Goal: Transaction & Acquisition: Purchase product/service

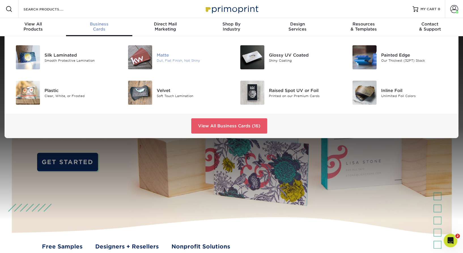
click at [145, 56] on img at bounding box center [140, 57] width 24 height 24
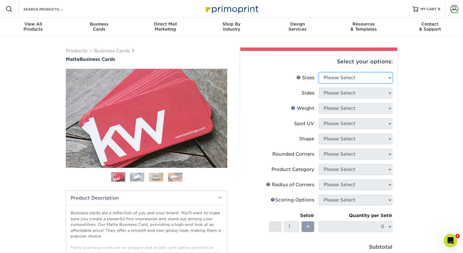
select select "2.00x3.50"
click option "2" x 3.5" - Standard" at bounding box center [0, 0] width 0 height 0
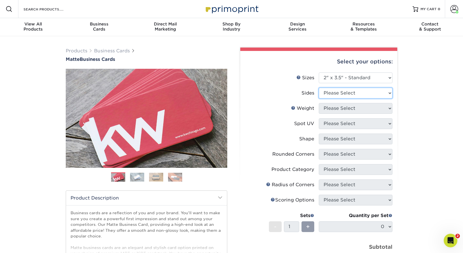
select select "13abbda7-1d64-4f25-8bb2-c179b224825d"
select select "16PT"
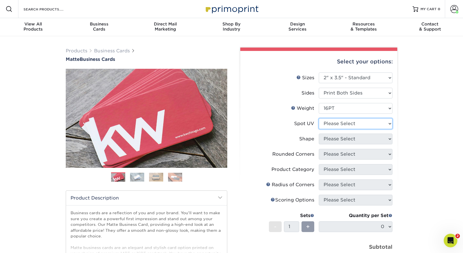
select select "3"
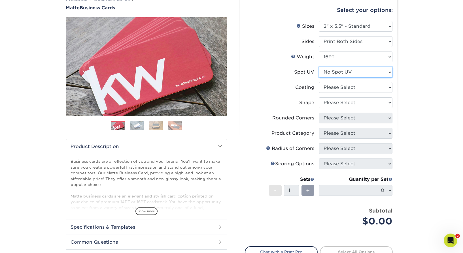
scroll to position [54, 0]
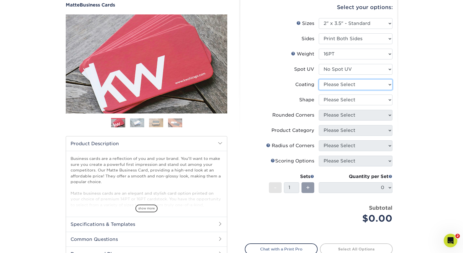
select select "121bb7b5-3b4d-429f-bd8d-bbf80e953313"
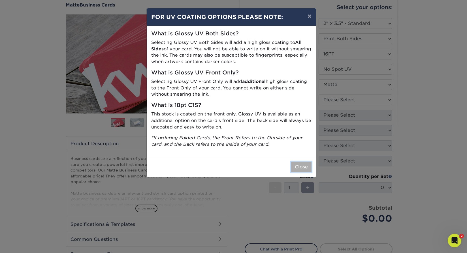
click at [298, 168] on button "Close" at bounding box center [301, 167] width 20 height 11
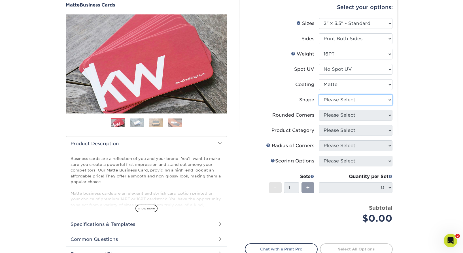
select select "standard"
select select "0"
click option "No" at bounding box center [0, 0] width 0 height 0
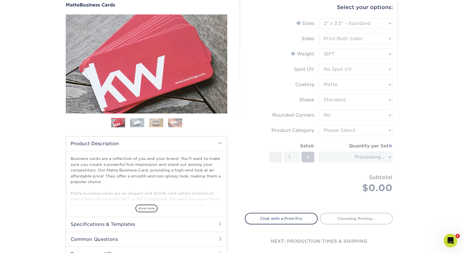
click at [348, 130] on form "Sizes Help Sizes Please Select 1.5" x 3.5" - Mini 1.75" x 3.5" - Mini 2" x 2" -…" at bounding box center [319, 112] width 148 height 188
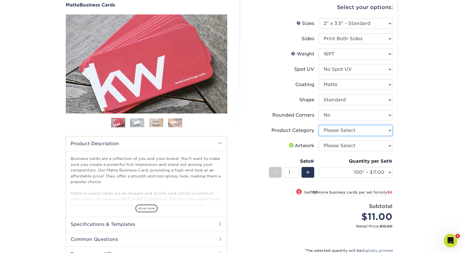
select select "3b5148f1-0588-4f88-a218-97bcfdce65c1"
click option "Business Cards" at bounding box center [0, 0] width 0 height 0
select select "upload"
click option "I will upload files" at bounding box center [0, 0] width 0 height 0
click at [416, 148] on div "Products Business Cards Matte Business Cards Previous Next 100 $ 8" at bounding box center [231, 153] width 463 height 343
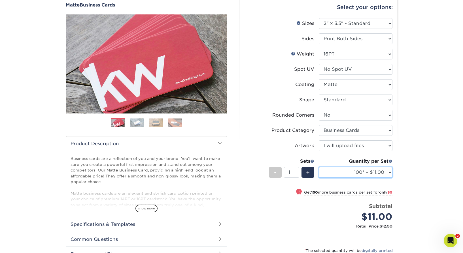
click at [319, 167] on select "100* – $11.00 250* – $20.00 500 – $39.00 1000 – $49.00 2500 – $87.00 5000 – $16…" at bounding box center [356, 172] width 74 height 11
select select "14PT"
select select "-1"
select select
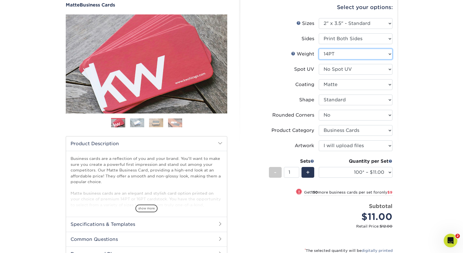
select select "-1"
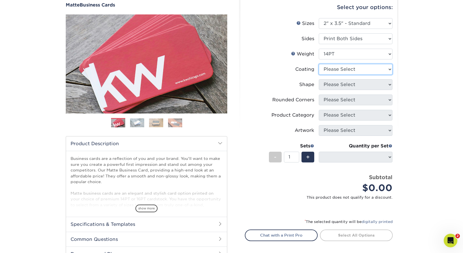
select select "121bb7b5-3b4d-429f-bd8d-bbf80e953313"
select select
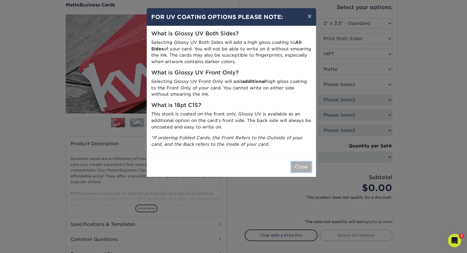
click at [303, 167] on button "Close" at bounding box center [301, 167] width 20 height 11
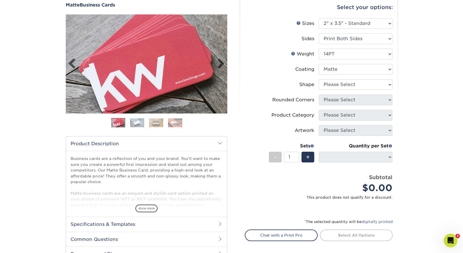
scroll to position [0, 0]
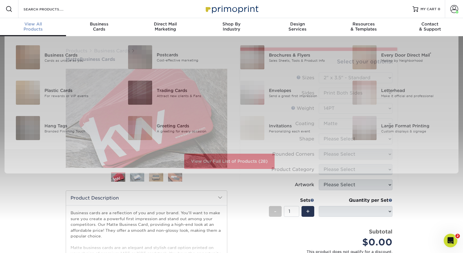
click at [37, 25] on span "View All" at bounding box center [33, 24] width 66 height 5
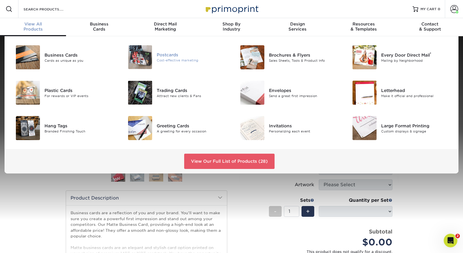
click at [159, 56] on div "Postcards" at bounding box center [192, 55] width 71 height 6
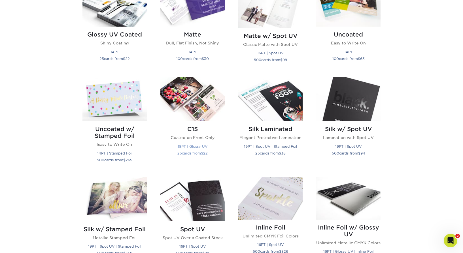
scroll to position [177, 0]
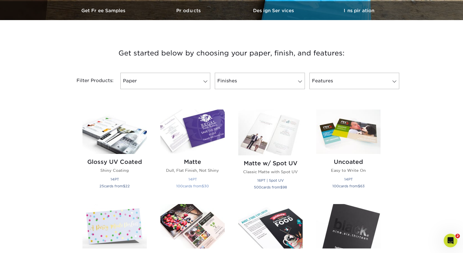
click at [202, 132] on img at bounding box center [192, 132] width 64 height 44
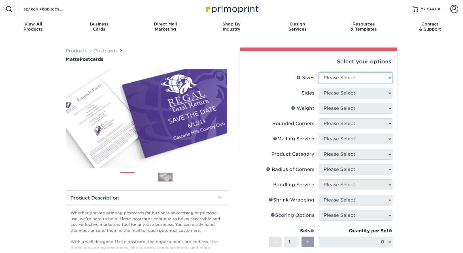
click at [319, 72] on select "Please Select 1.5" x 7" 2" x 4" 2" x 6" 2" x 7" 2" x 8" 2.12" x 5.5" 2.125" x 5…" at bounding box center [356, 77] width 74 height 11
select select "2.00x4.00"
click option "2" x 4"" at bounding box center [0, 0] width 0 height 0
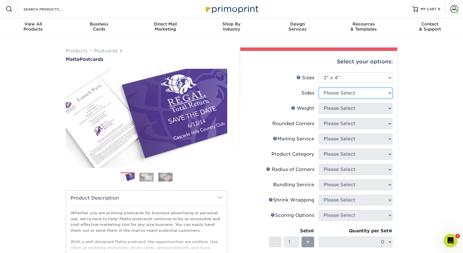
select select "13abbda7-1d64-4f25-8bb2-c179b224825d"
select select "16PT"
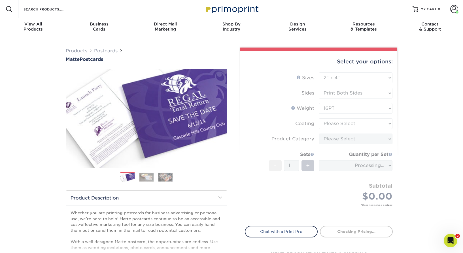
click at [352, 122] on form "Sizes Help Sizes Please Select 1.5" x 7" 2" x 4" 2" x 6" 2" x 7" 2" x 8" 2.12" …" at bounding box center [319, 145] width 148 height 147
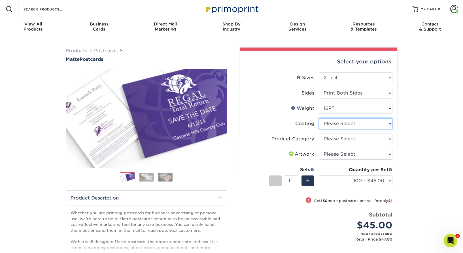
select select "121bb7b5-3b4d-429f-bd8d-bbf80e953313"
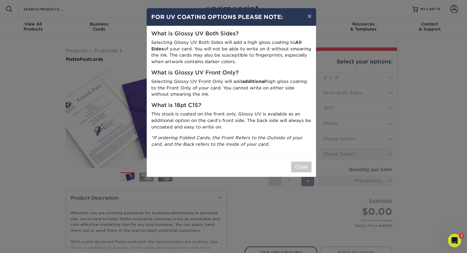
click at [359, 127] on div "× FOR UV COATING OPTIONS PLEASE NOTE: What is Glossy UV Both Sides? Selecting G…" at bounding box center [233, 126] width 467 height 253
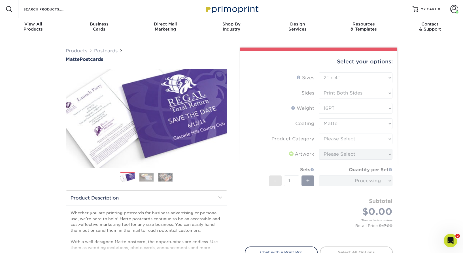
click at [348, 139] on form "Sizes Help Sizes Please Select 1.5" x 7" 2" x 4" 2" x 6" 2" x 7" 2" x 8" 2.12" …" at bounding box center [319, 156] width 148 height 168
